Goal: Transaction & Acquisition: Purchase product/service

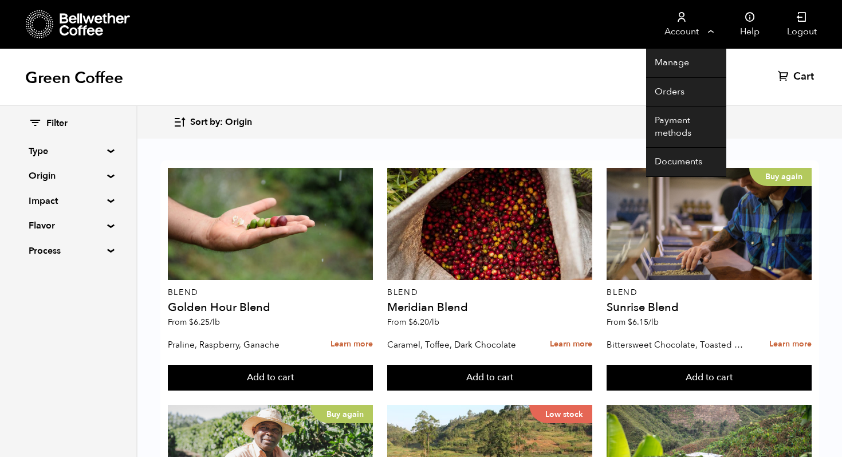
click at [710, 34] on link "Account" at bounding box center [681, 24] width 70 height 49
click at [681, 91] on link "Orders" at bounding box center [686, 92] width 80 height 29
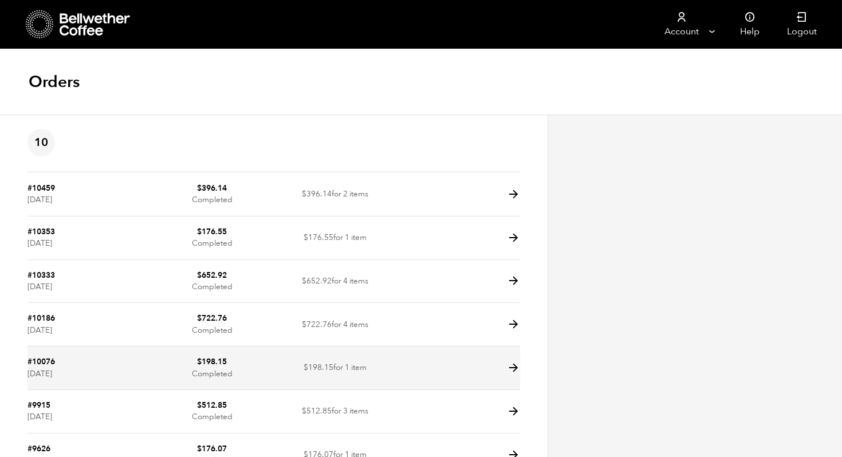
click at [506, 370] on td at bounding box center [458, 369] width 123 height 44
click at [514, 366] on icon at bounding box center [513, 368] width 13 height 13
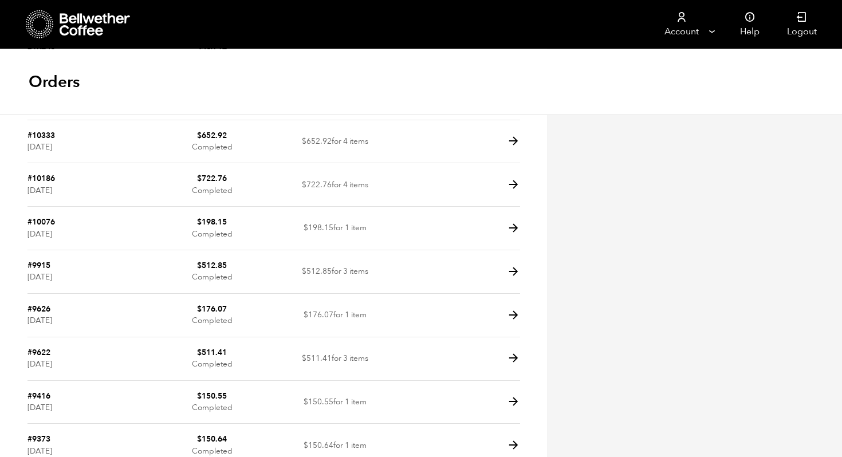
scroll to position [141, 0]
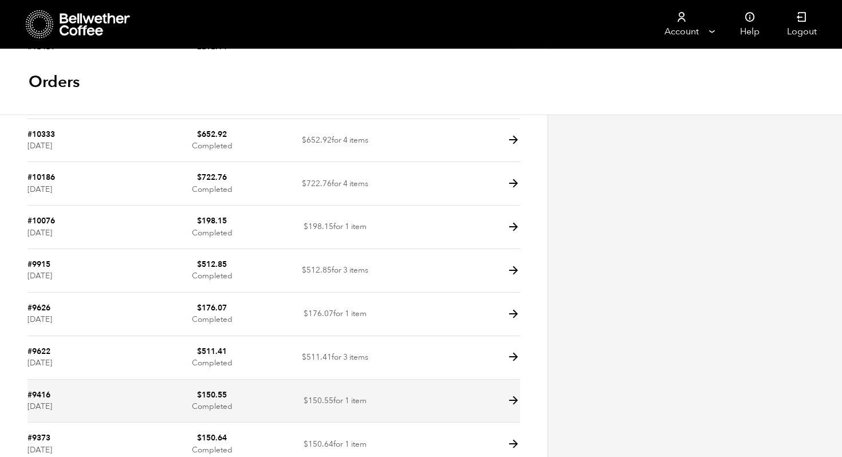
click at [516, 400] on icon at bounding box center [513, 400] width 13 height 13
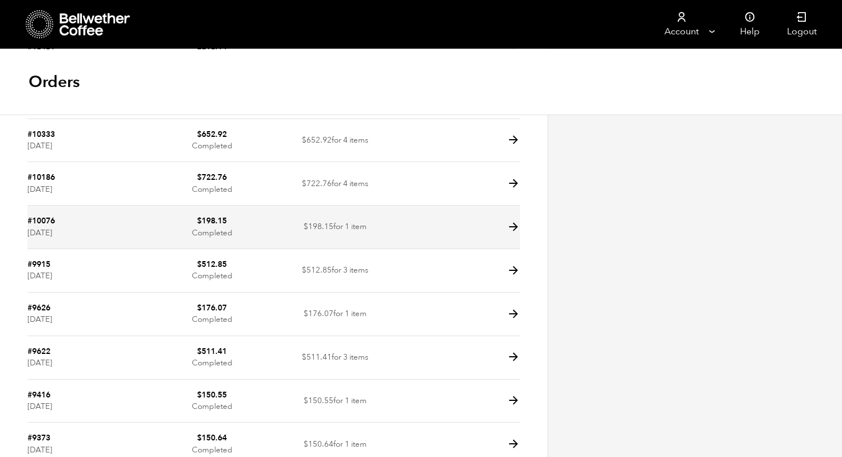
scroll to position [206, 0]
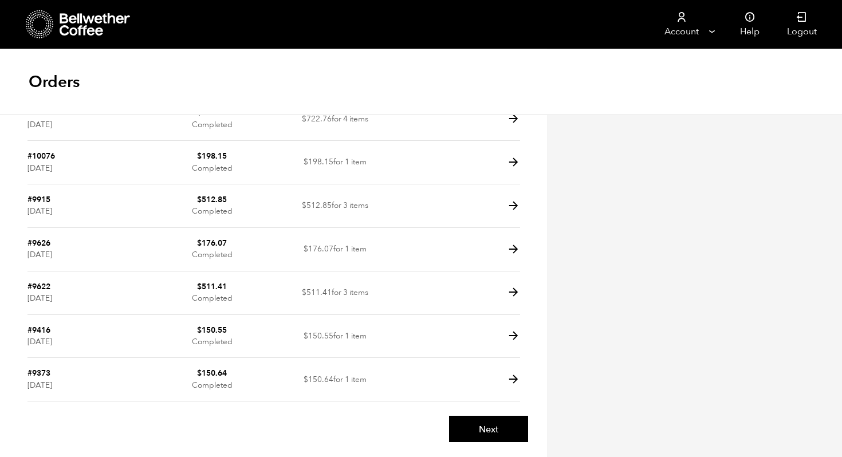
click at [33, 28] on icon at bounding box center [40, 24] width 28 height 29
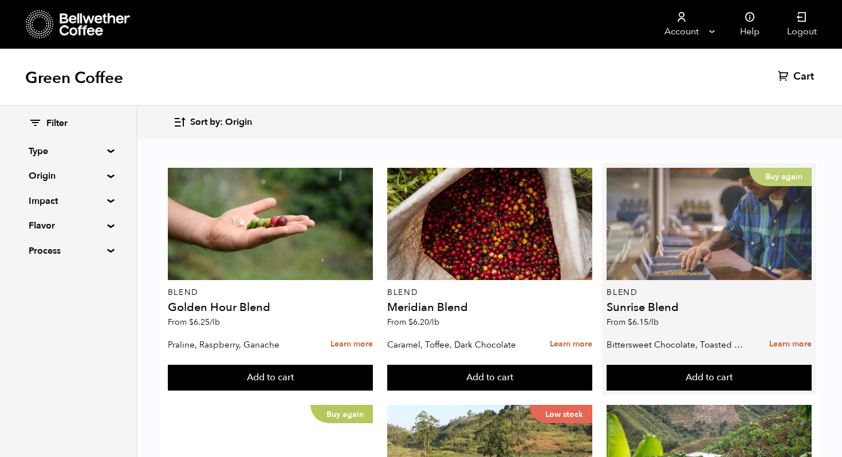
click at [737, 218] on div "Buy again" at bounding box center [709, 224] width 205 height 112
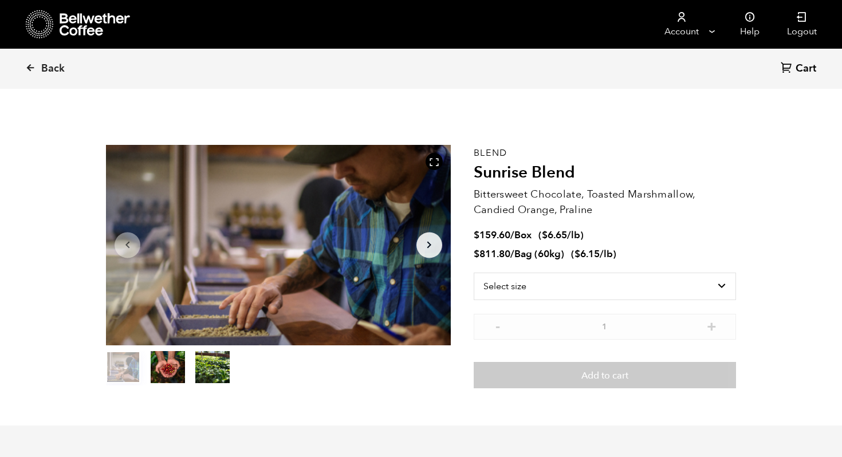
scroll to position [498, 610]
click at [588, 290] on select "Select size Bag (60kg) (132 lbs) Box (24 lbs)" at bounding box center [605, 287] width 262 height 28
click at [474, 273] on select "Select size Bag (60kg) (132 lbs) Box (24 lbs)" at bounding box center [605, 287] width 262 height 28
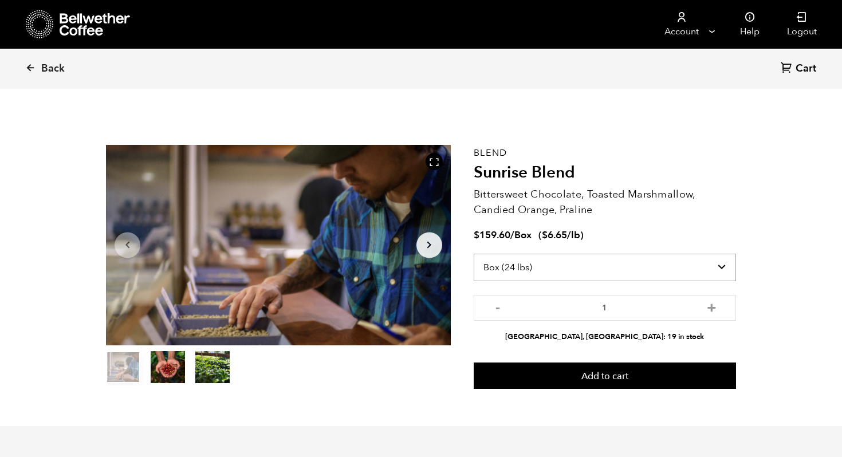
click at [558, 274] on select "Select size Bag (60kg) (132 lbs) Box (24 lbs)" at bounding box center [605, 268] width 262 height 28
select select "bag-3"
click at [474, 254] on select "Select size Bag (60kg) (132 lbs) Box (24 lbs)" at bounding box center [605, 268] width 262 height 28
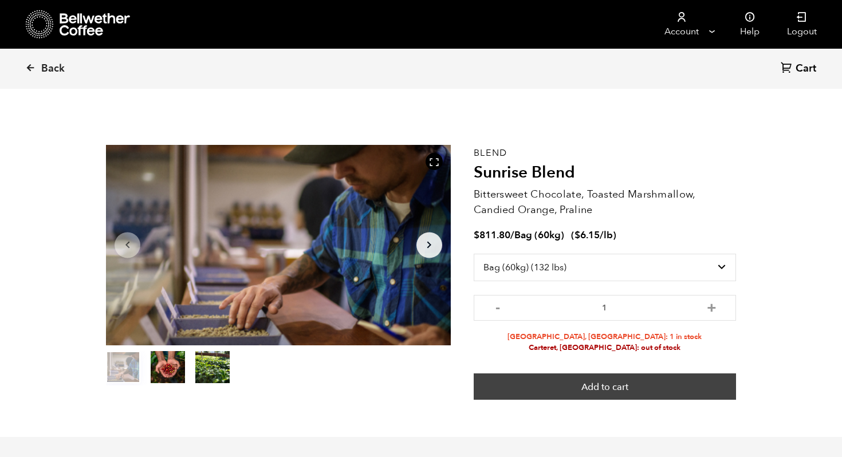
click at [599, 381] on button "Add to cart" at bounding box center [605, 387] width 262 height 26
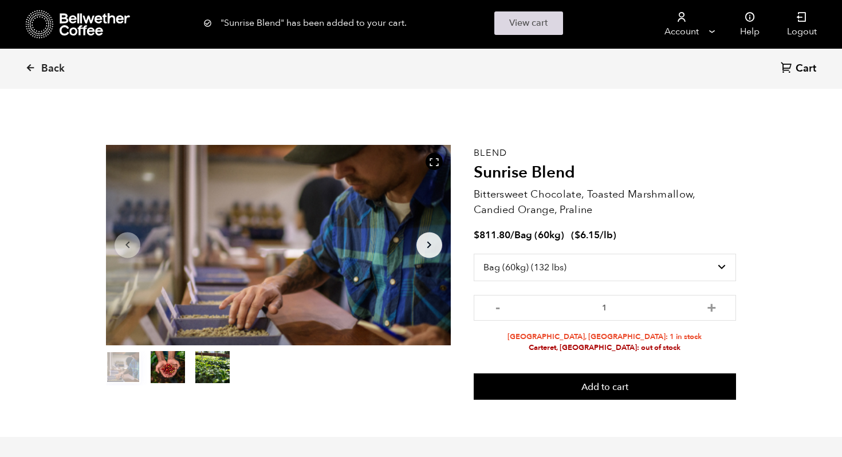
click at [532, 21] on link "View cart" at bounding box center [528, 22] width 69 height 23
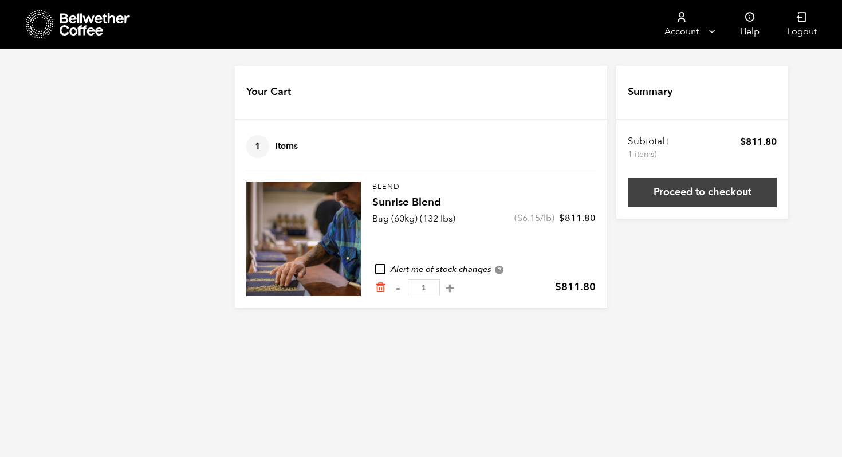
click at [768, 198] on link "Proceed to checkout" at bounding box center [702, 193] width 149 height 30
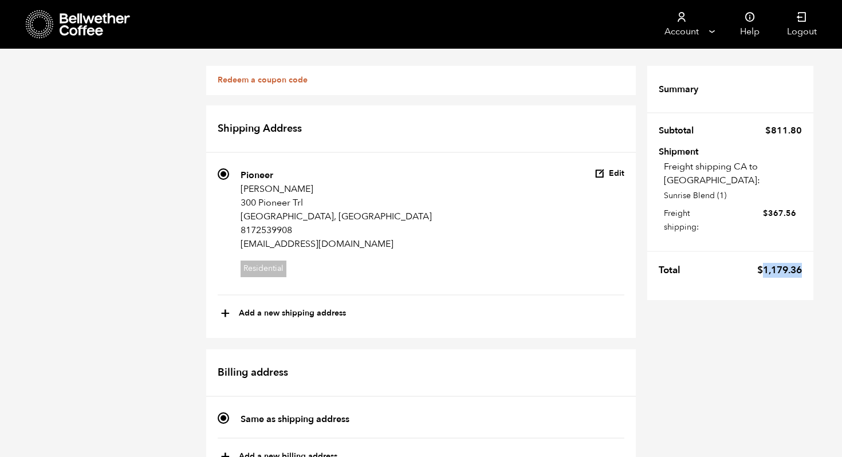
drag, startPoint x: 763, startPoint y: 259, endPoint x: 808, endPoint y: 259, distance: 45.8
click at [808, 259] on tr "Total $ 1,179.36" at bounding box center [730, 267] width 166 height 32
copy bdi "1,179.36"
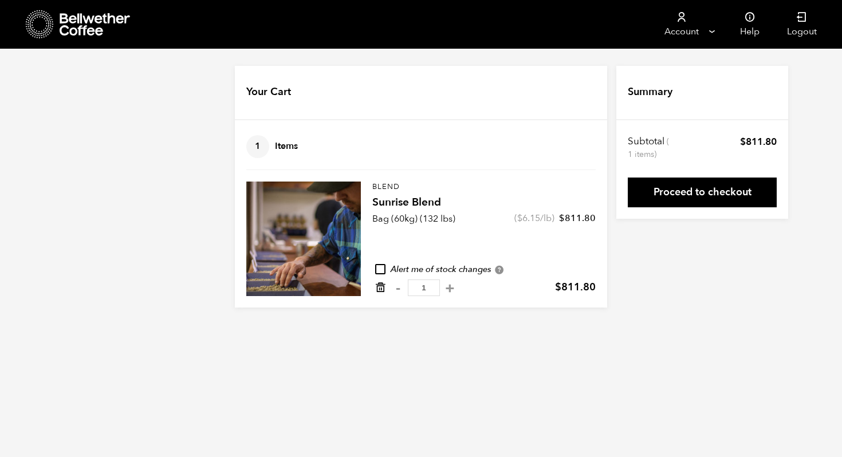
click at [380, 288] on icon "Remove from cart" at bounding box center [380, 287] width 11 height 11
